Goal: Obtain resource: Download file/media

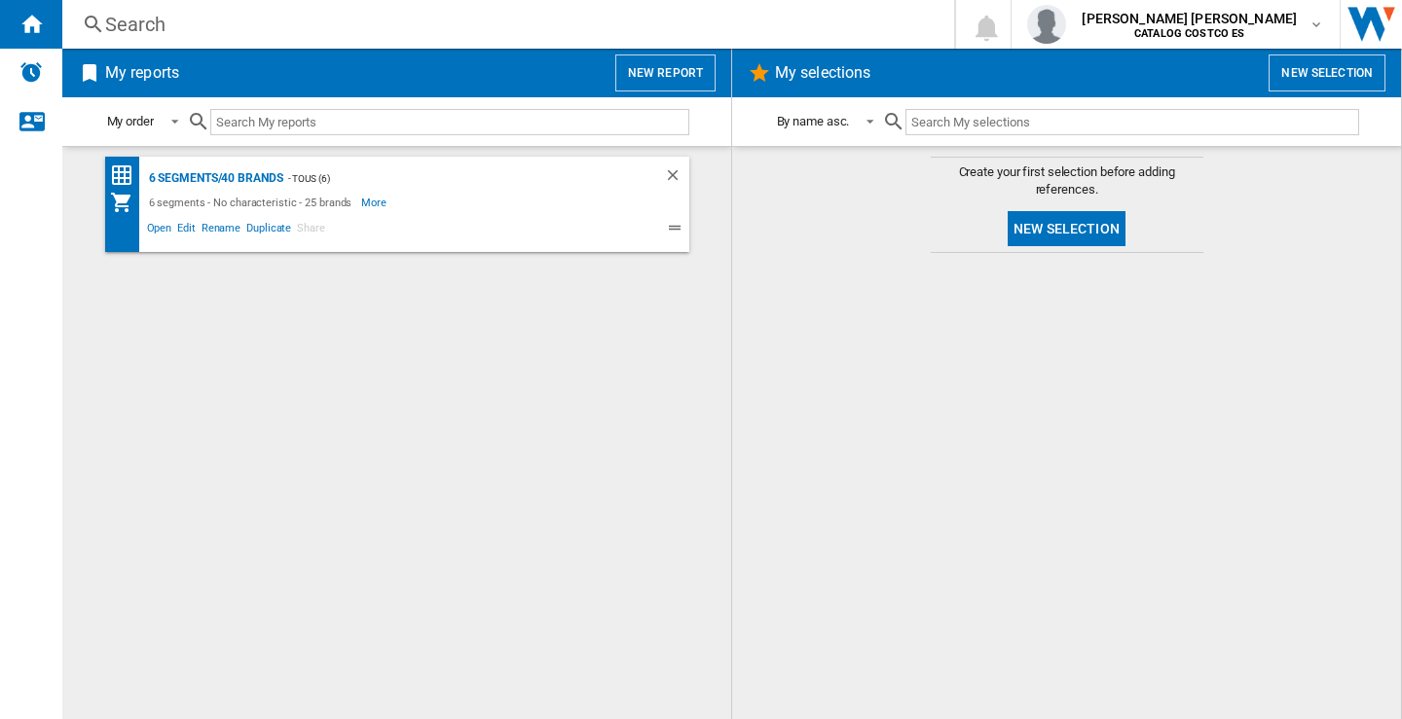
click at [671, 72] on button "New report" at bounding box center [665, 73] width 100 height 37
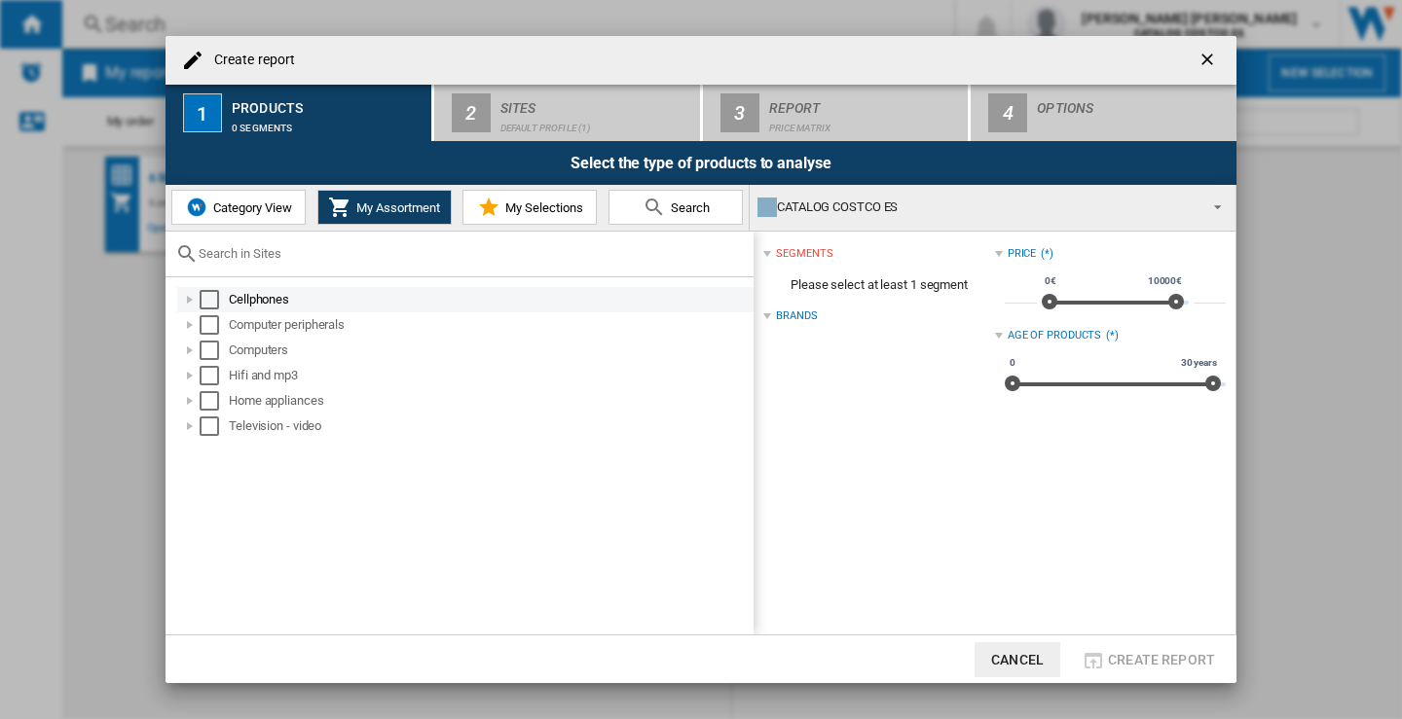
click at [209, 305] on div "Select" at bounding box center [209, 299] width 19 height 19
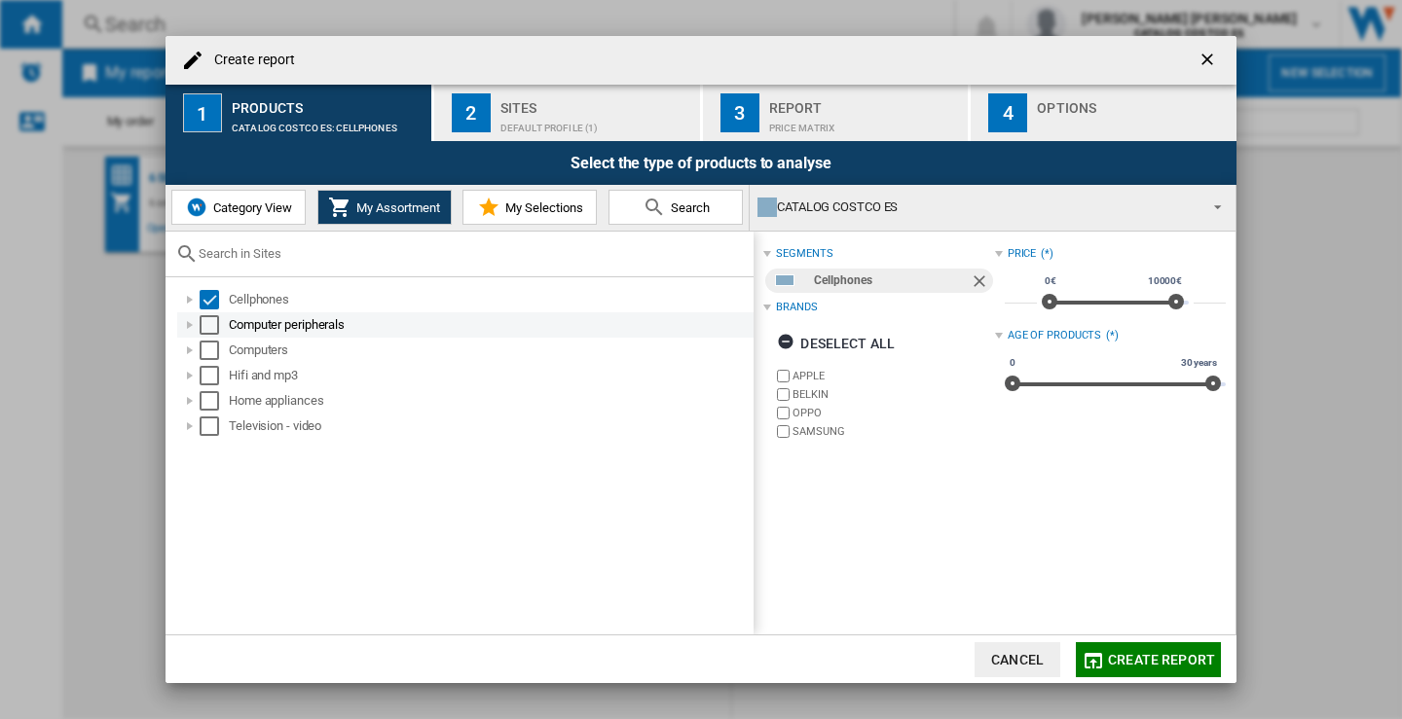
click at [209, 320] on div "Select" at bounding box center [209, 324] width 19 height 19
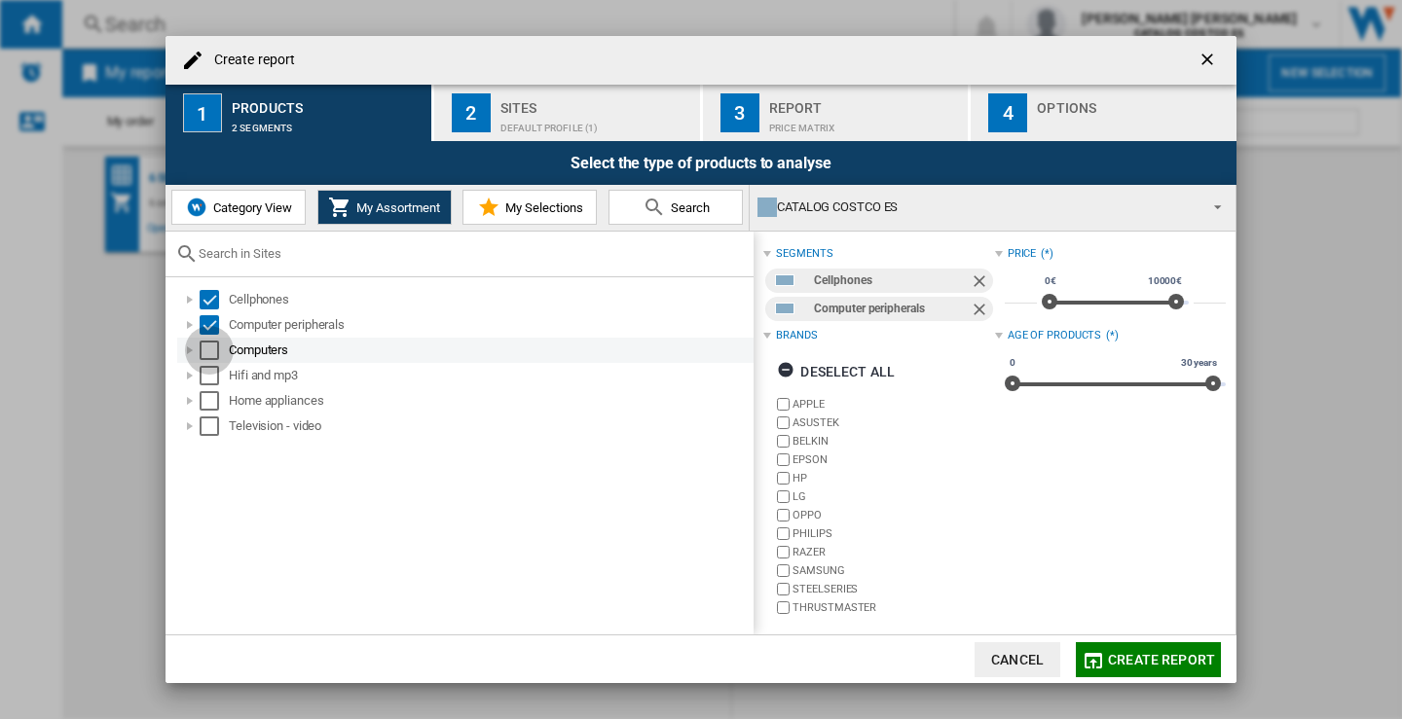
click at [204, 354] on div "Select" at bounding box center [209, 350] width 19 height 19
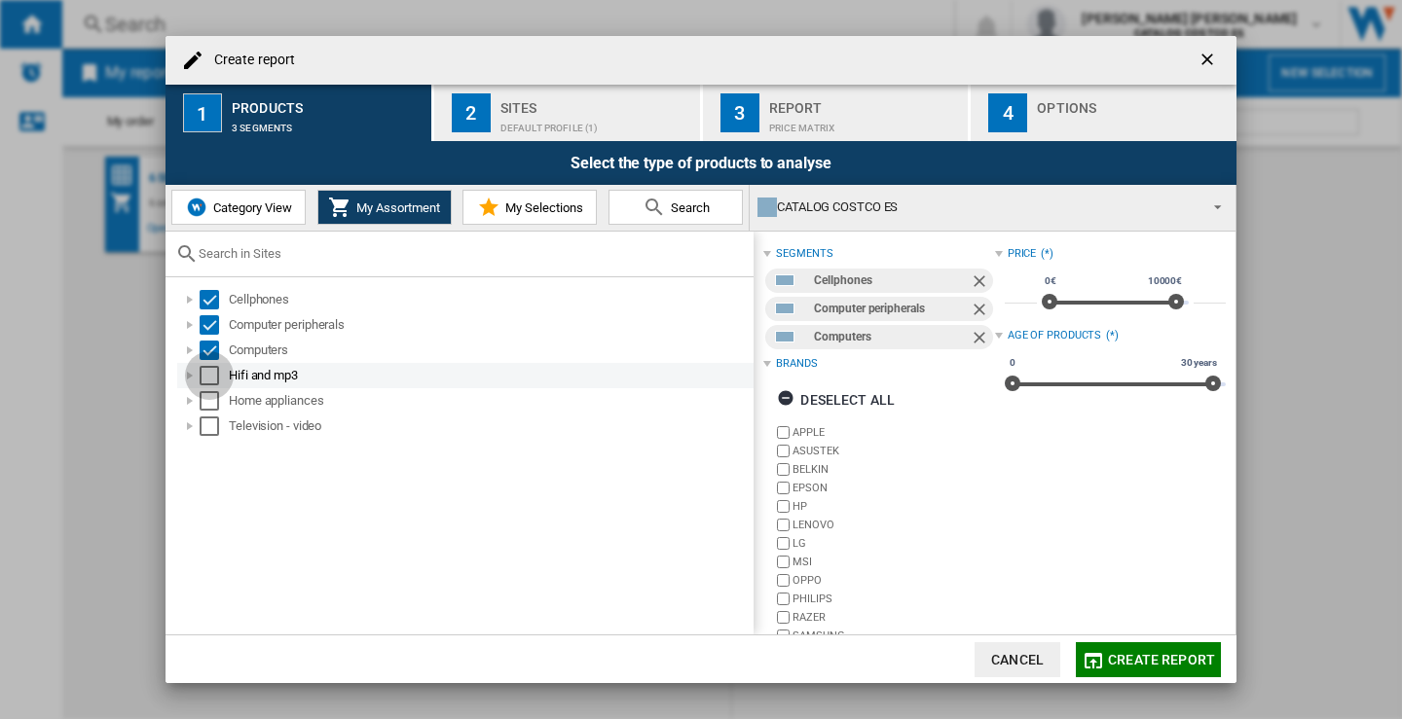
click at [210, 380] on div "Select" at bounding box center [209, 375] width 19 height 19
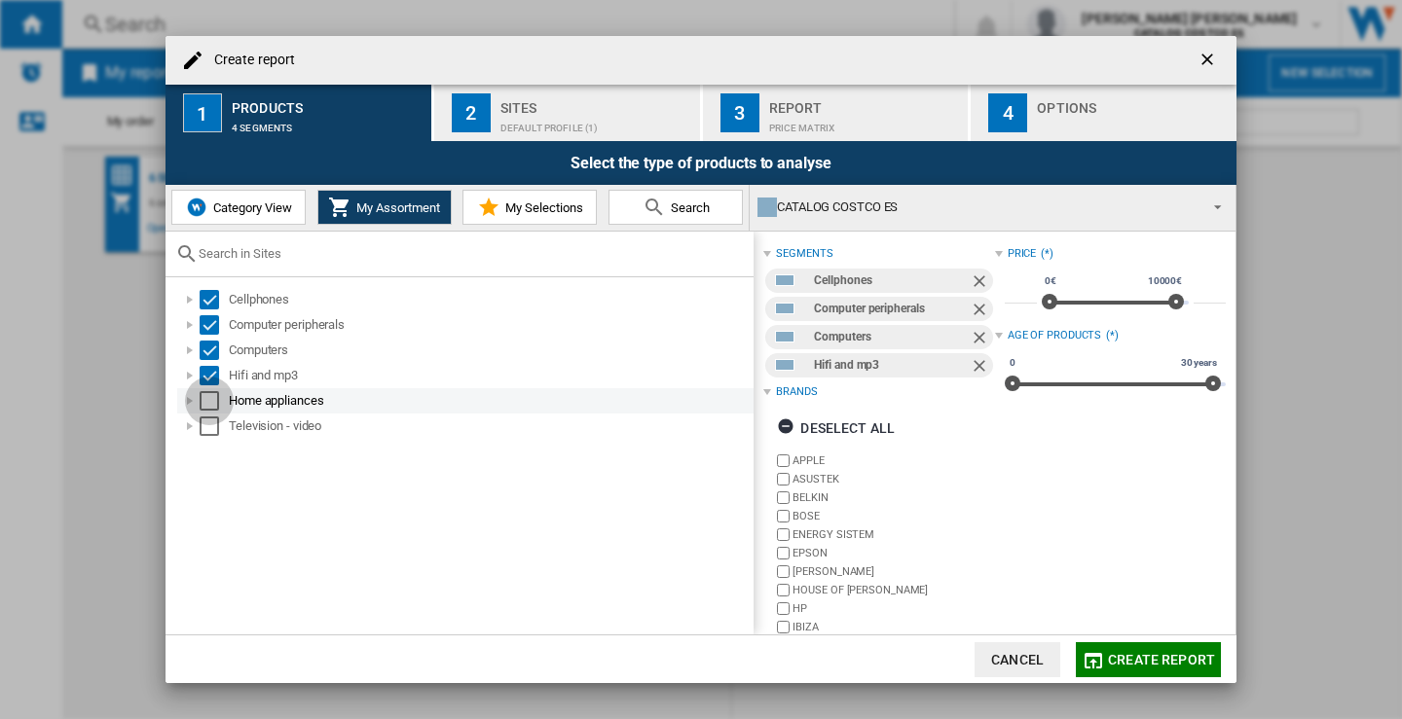
click at [208, 395] on div "Select" at bounding box center [209, 400] width 19 height 19
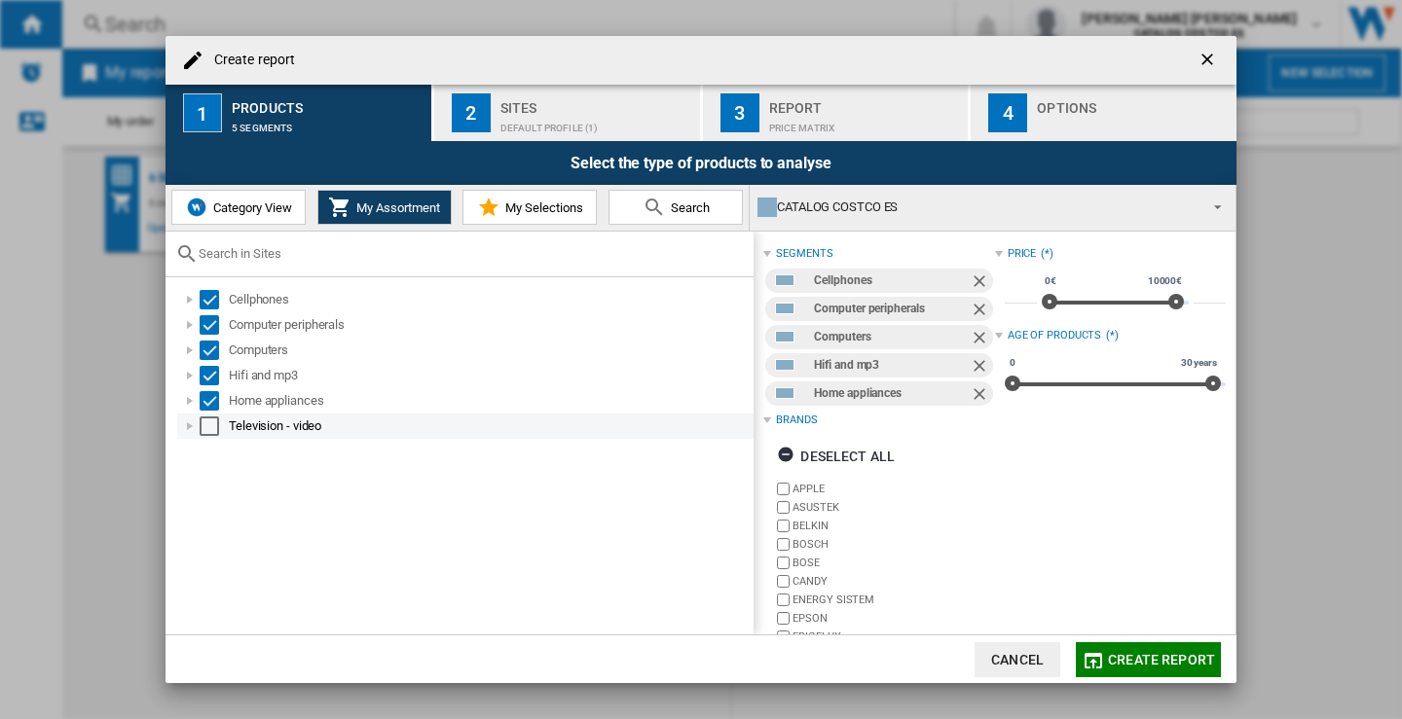
click at [210, 429] on div "Select" at bounding box center [209, 426] width 19 height 19
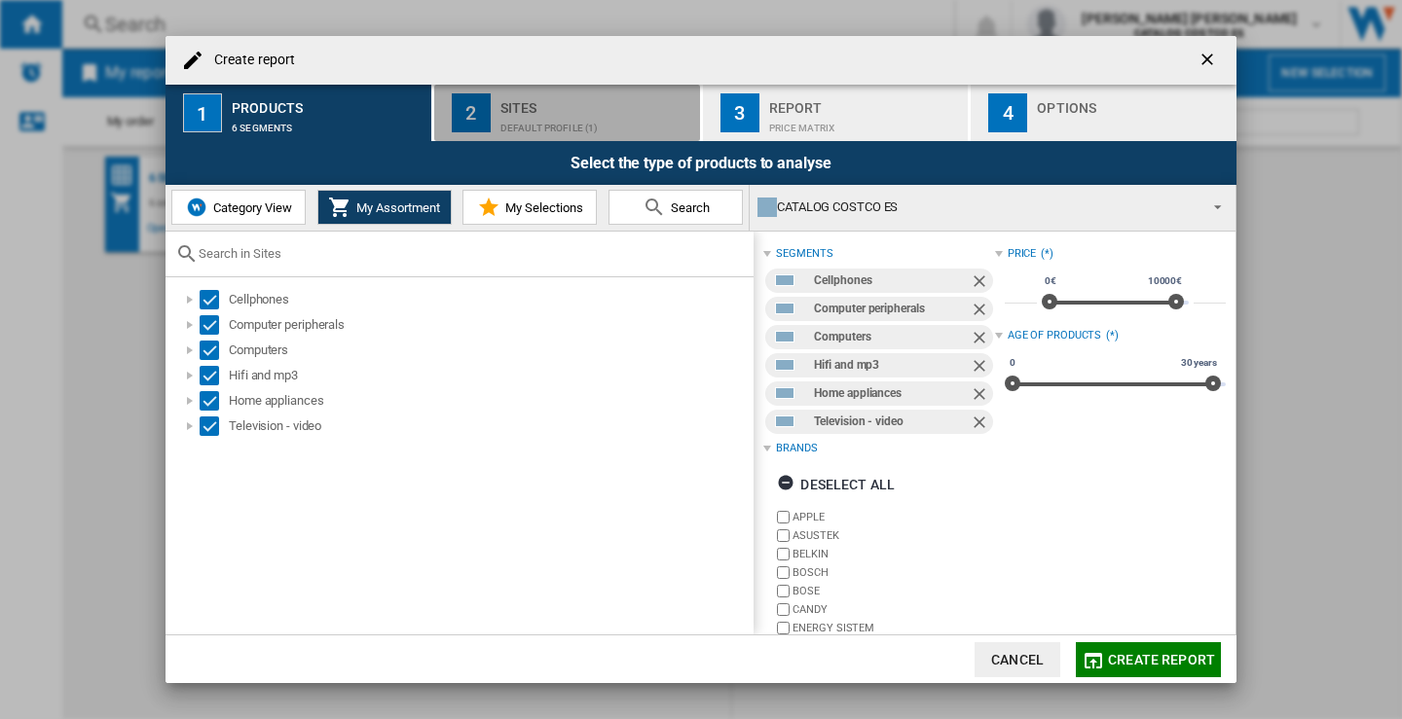
click at [528, 111] on div "Sites" at bounding box center [596, 102] width 192 height 20
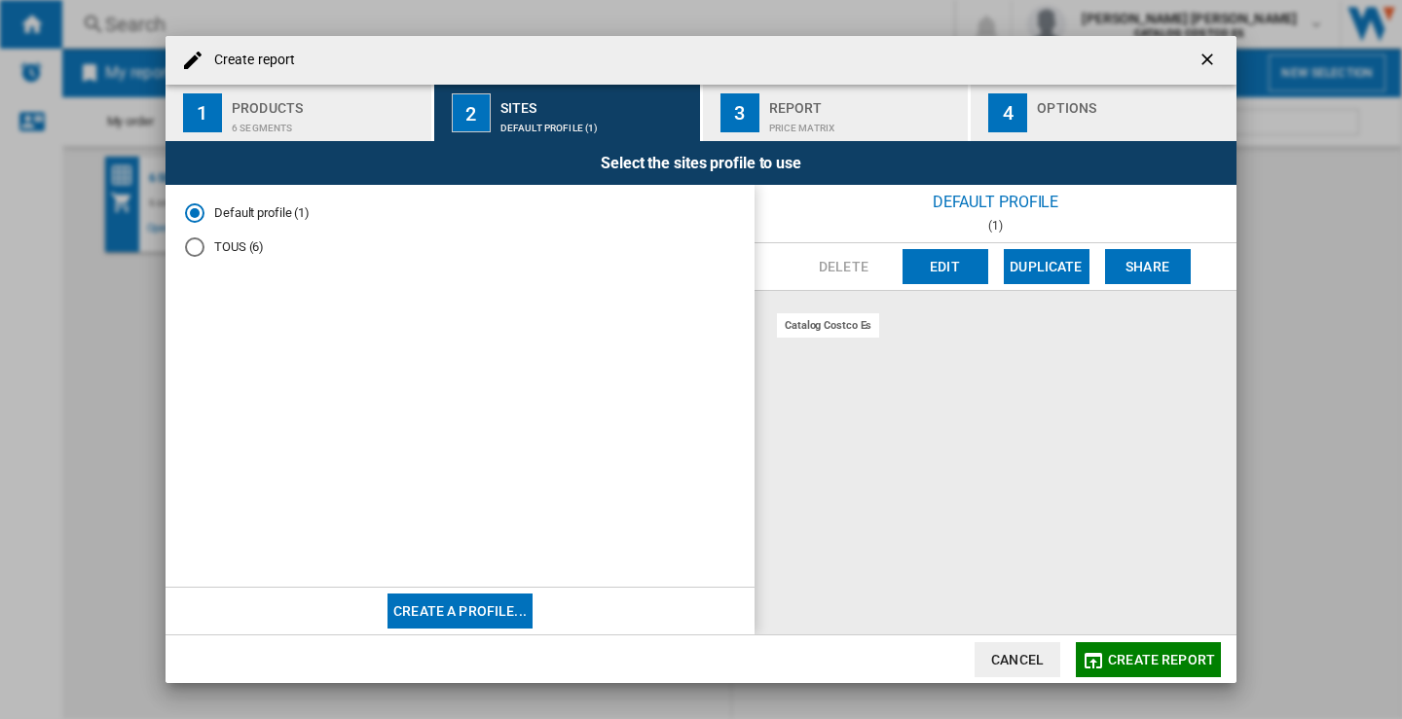
click at [196, 244] on div "TOUS (6)" at bounding box center [194, 247] width 19 height 19
click at [798, 91] on button "3 Report Price Matrix" at bounding box center [837, 113] width 268 height 56
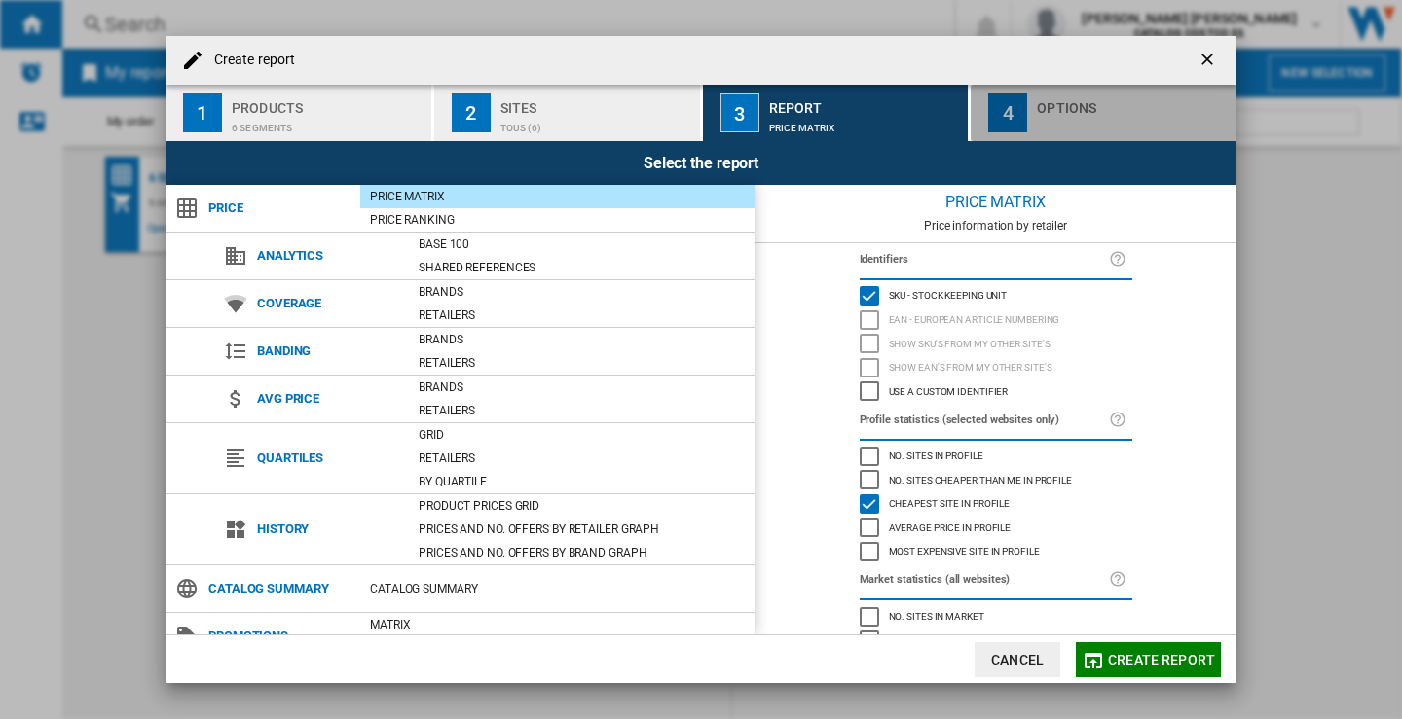
click at [1122, 111] on div "Options" at bounding box center [1133, 102] width 192 height 20
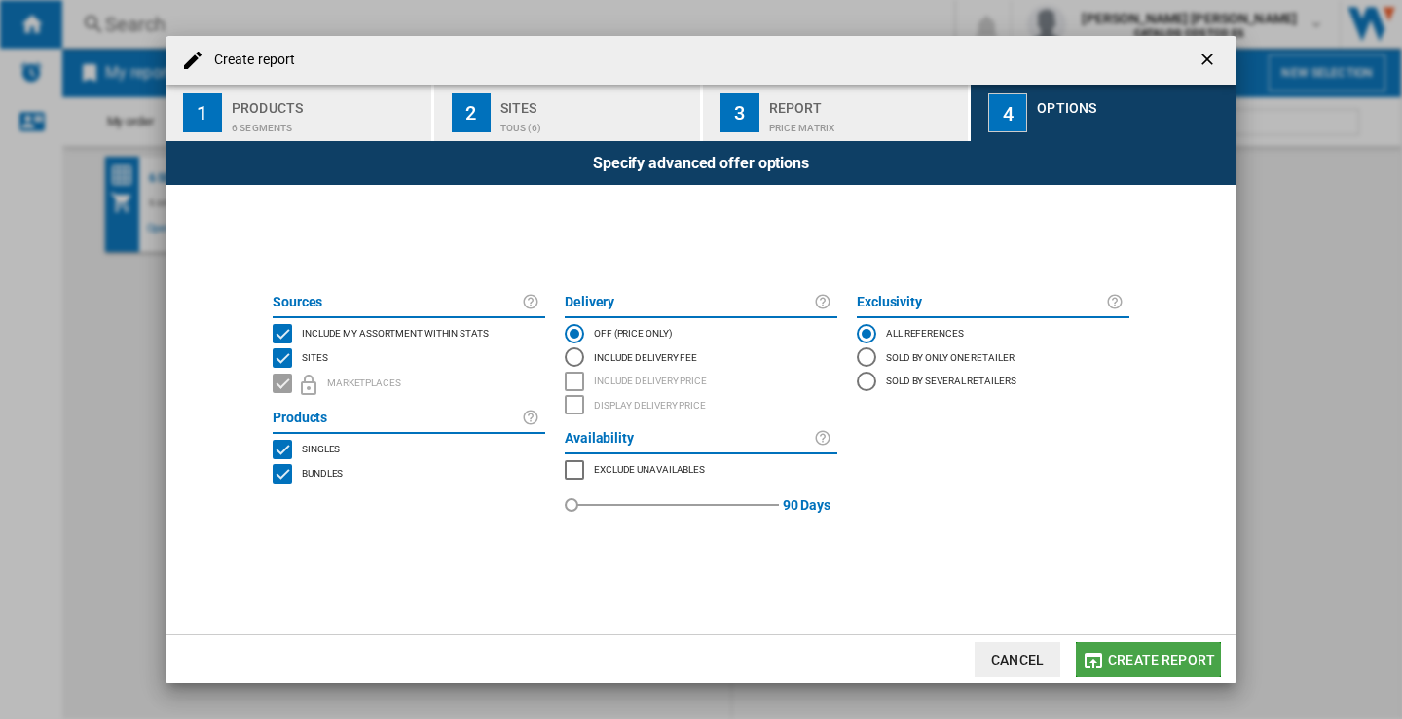
click at [1156, 664] on span "Create report" at bounding box center [1161, 660] width 107 height 16
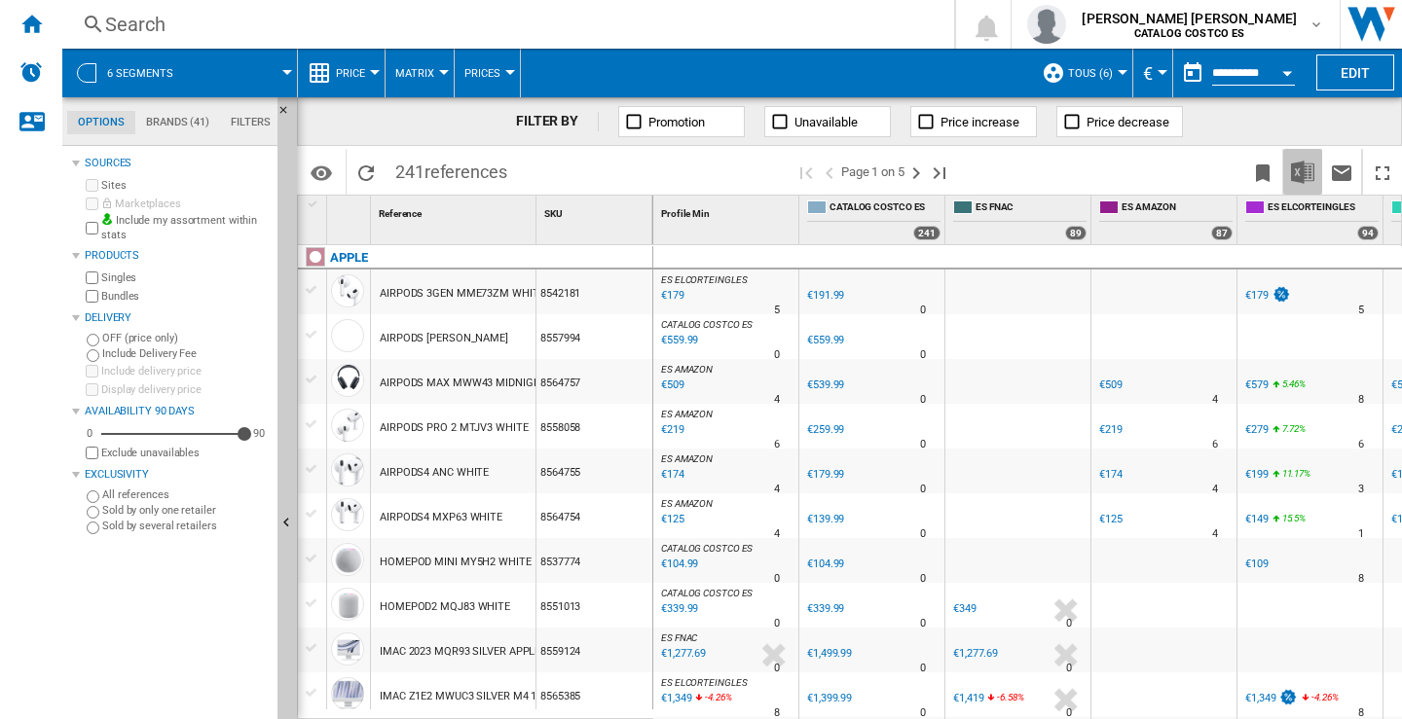
click at [1296, 177] on img "Download in Excel" at bounding box center [1302, 172] width 23 height 23
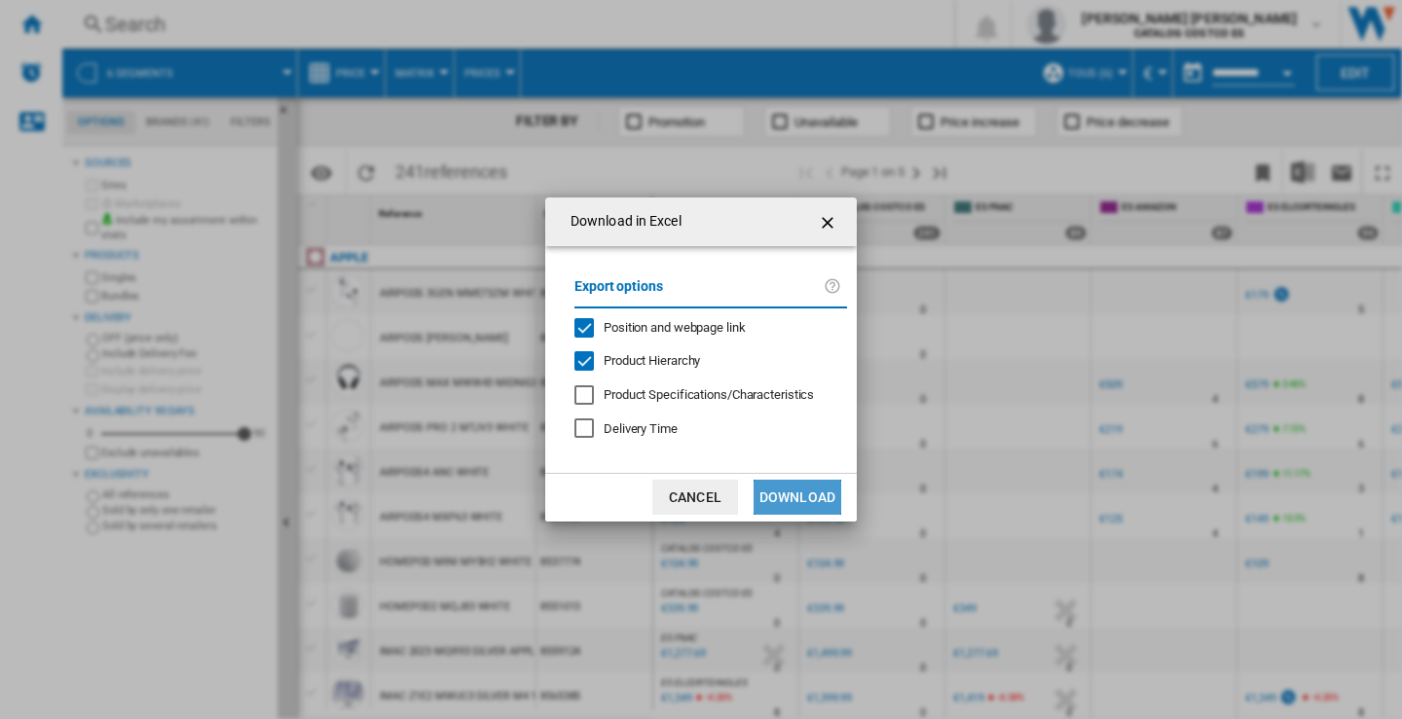
click at [806, 490] on button "Download" at bounding box center [798, 497] width 88 height 35
